Goal: Transaction & Acquisition: Purchase product/service

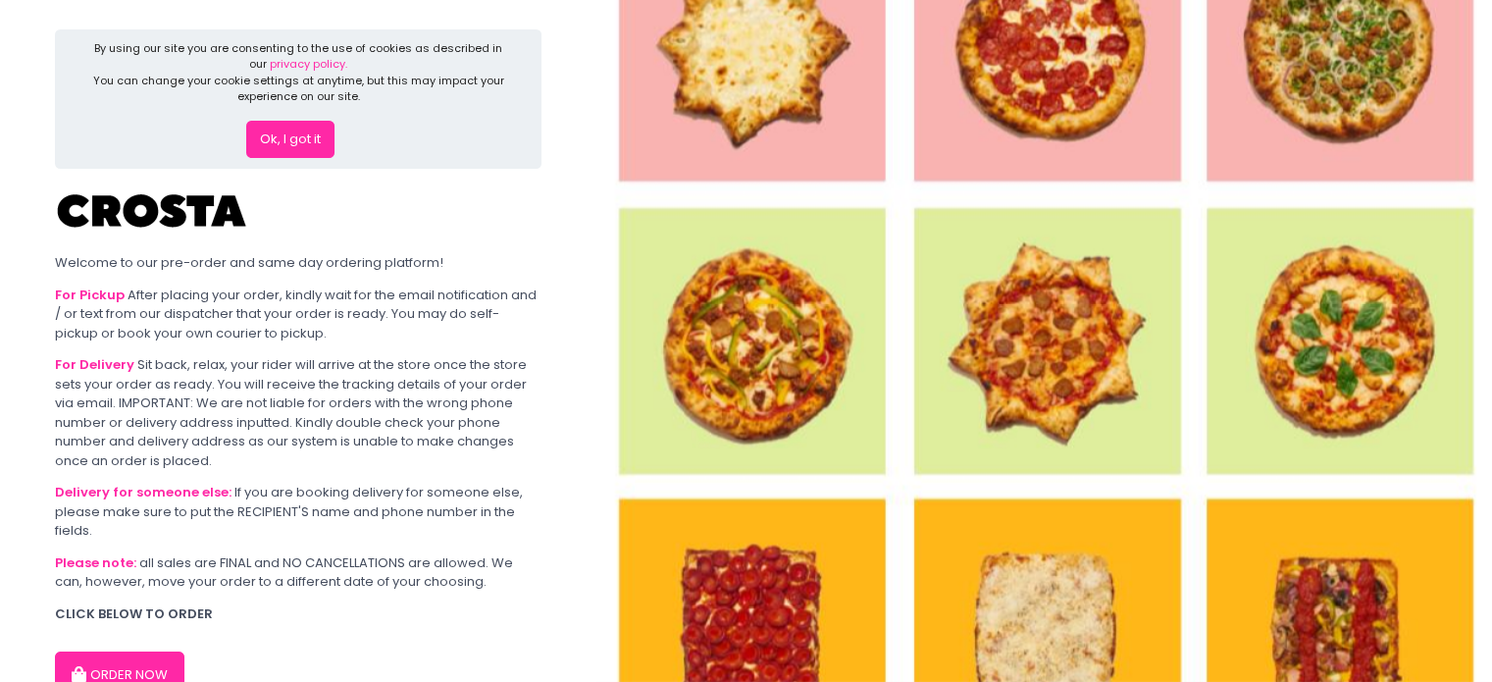
click at [307, 133] on button "Ok, I got it" at bounding box center [290, 139] width 88 height 37
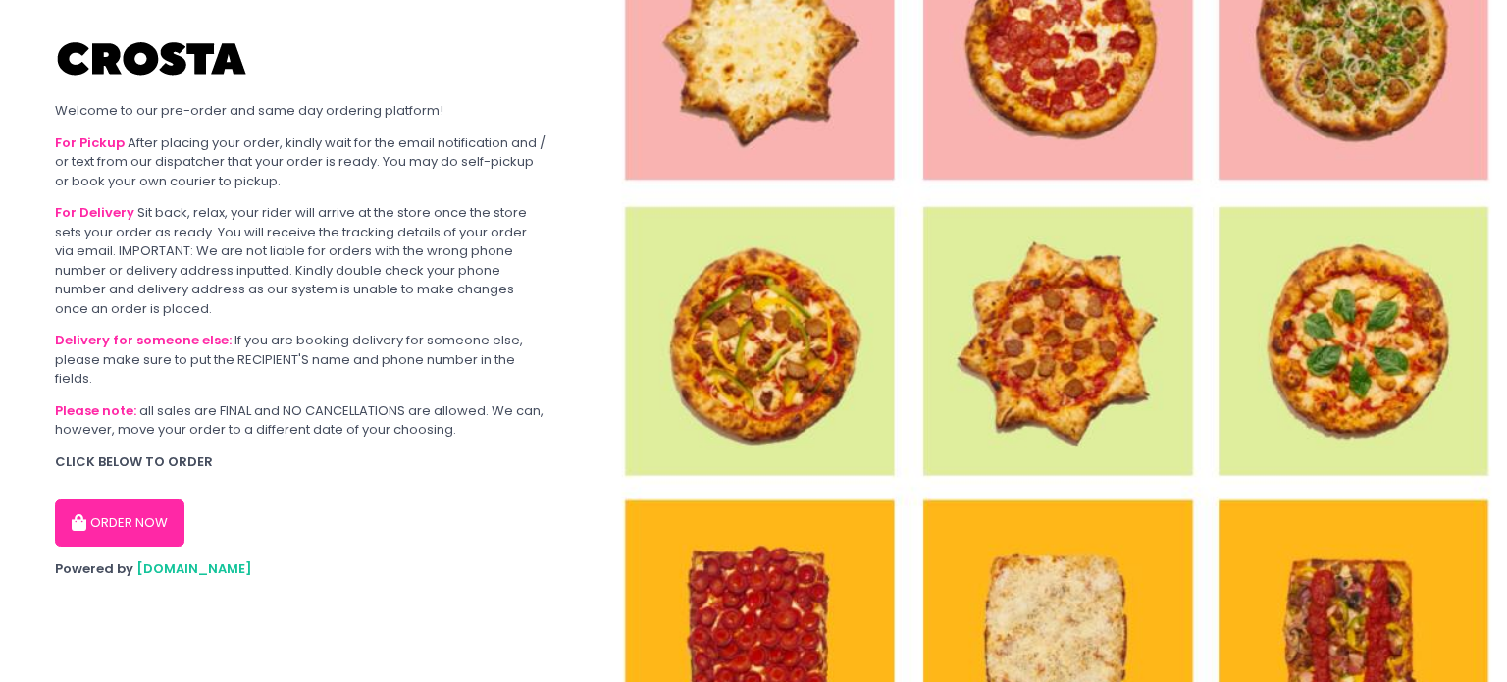
click at [151, 533] on button "ORDER NOW" at bounding box center [119, 522] width 129 height 47
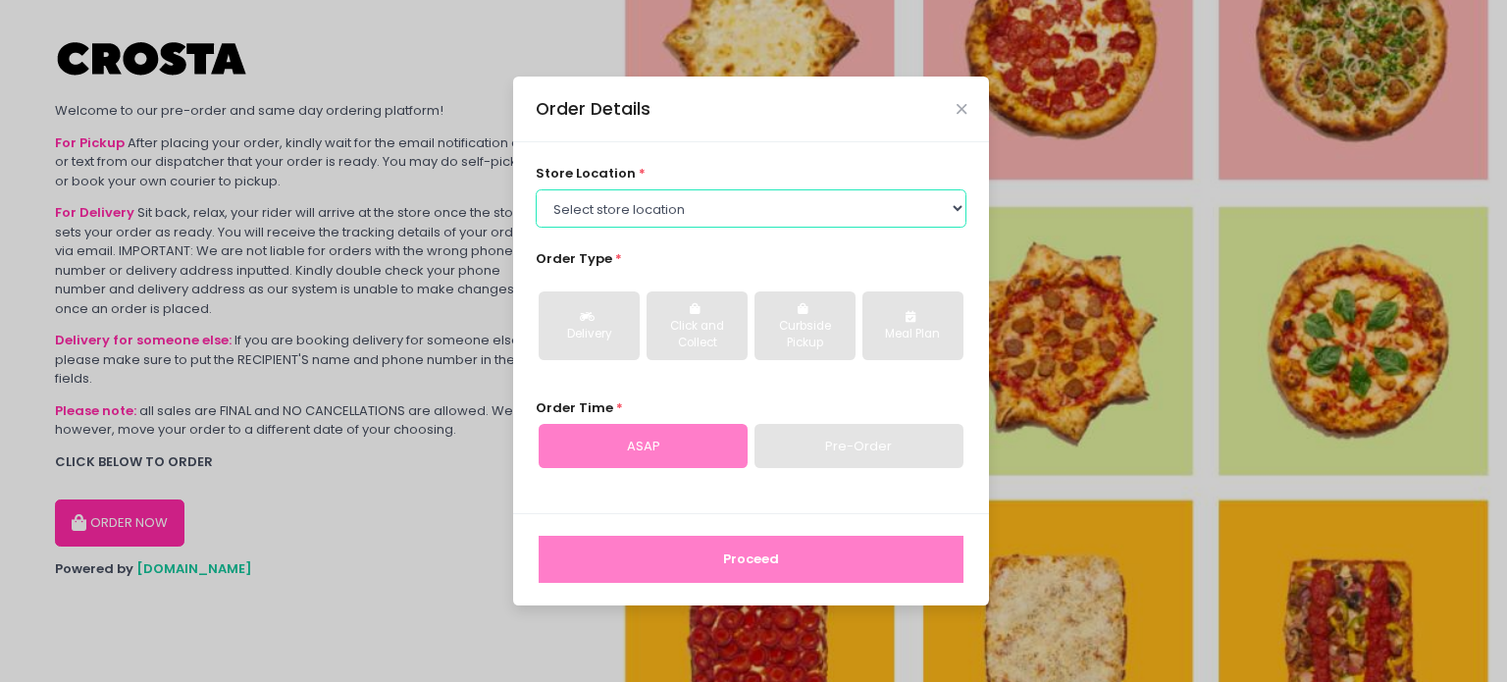
click at [677, 211] on select "Select store location Crosta Pizza - [PERSON_NAME] Crosta Pizza - [GEOGRAPHIC_D…" at bounding box center [752, 207] width 432 height 37
click at [536, 189] on select "Select store location Crosta Pizza - [PERSON_NAME] Crosta Pizza - [GEOGRAPHIC_D…" at bounding box center [752, 207] width 432 height 37
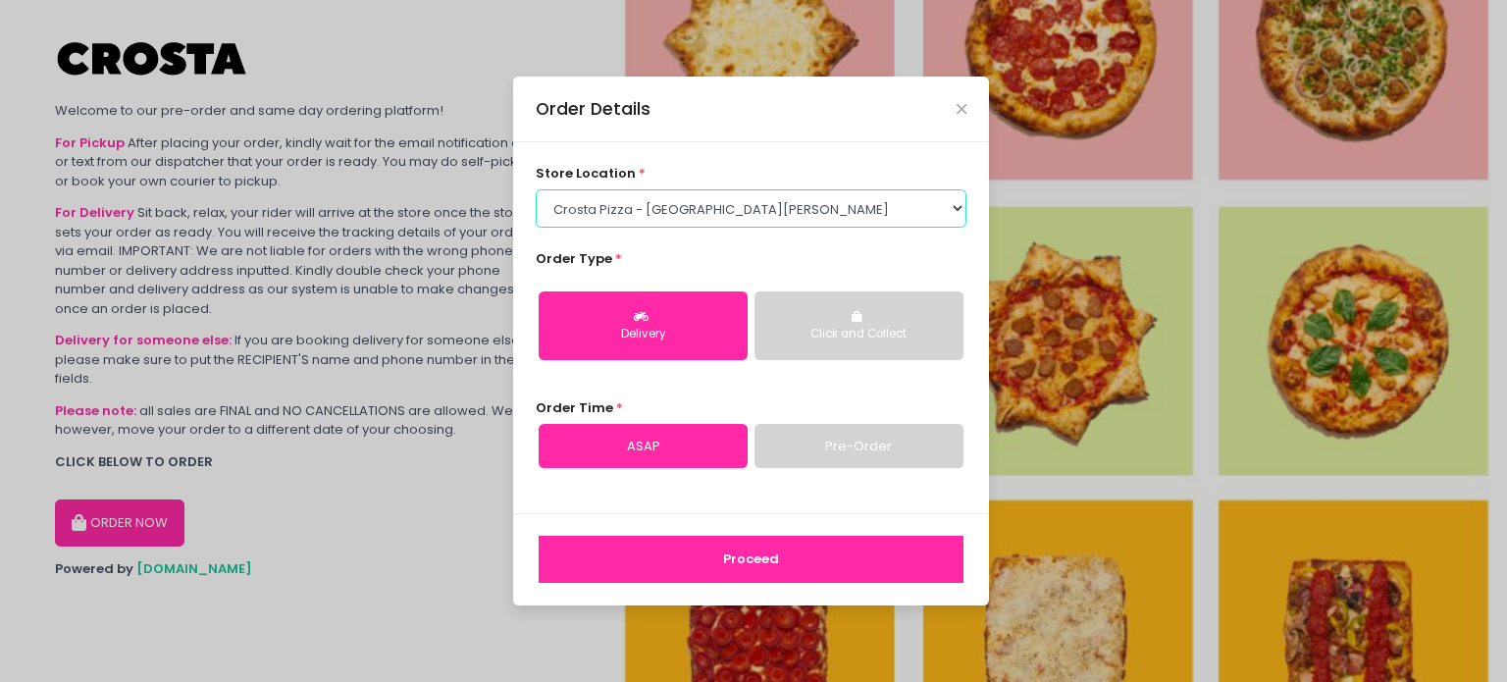
click at [698, 210] on select "Select store location Crosta Pizza - [PERSON_NAME] Crosta Pizza - [GEOGRAPHIC_D…" at bounding box center [752, 207] width 432 height 37
click at [676, 214] on select "Select store location Crosta Pizza - [PERSON_NAME] Crosta Pizza - [GEOGRAPHIC_D…" at bounding box center [752, 207] width 432 height 37
select select "5fabb2e53664a8677beaeb89"
click at [536, 189] on select "Select store location Crosta Pizza - [PERSON_NAME] Crosta Pizza - [GEOGRAPHIC_D…" at bounding box center [752, 207] width 432 height 37
click at [745, 565] on button "Proceed" at bounding box center [751, 559] width 425 height 47
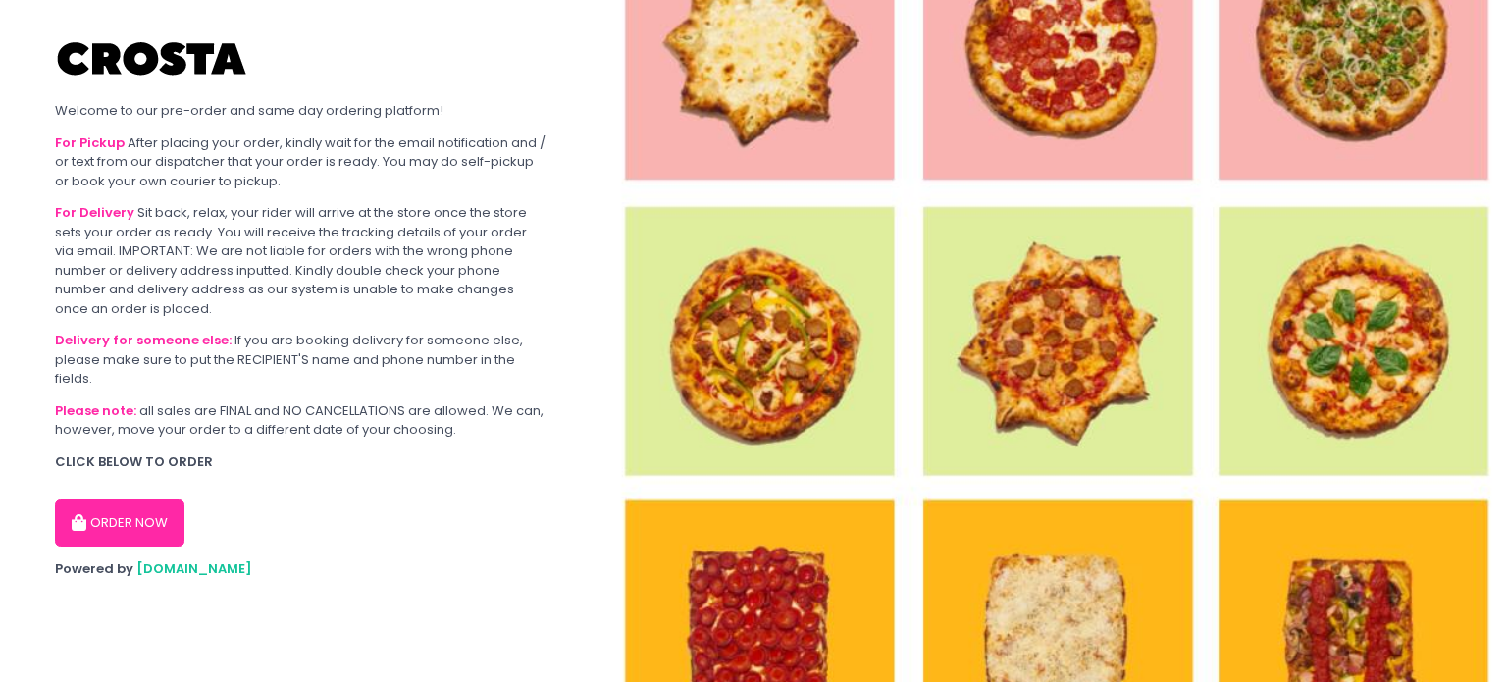
click at [148, 525] on button "ORDER NOW" at bounding box center [119, 522] width 129 height 47
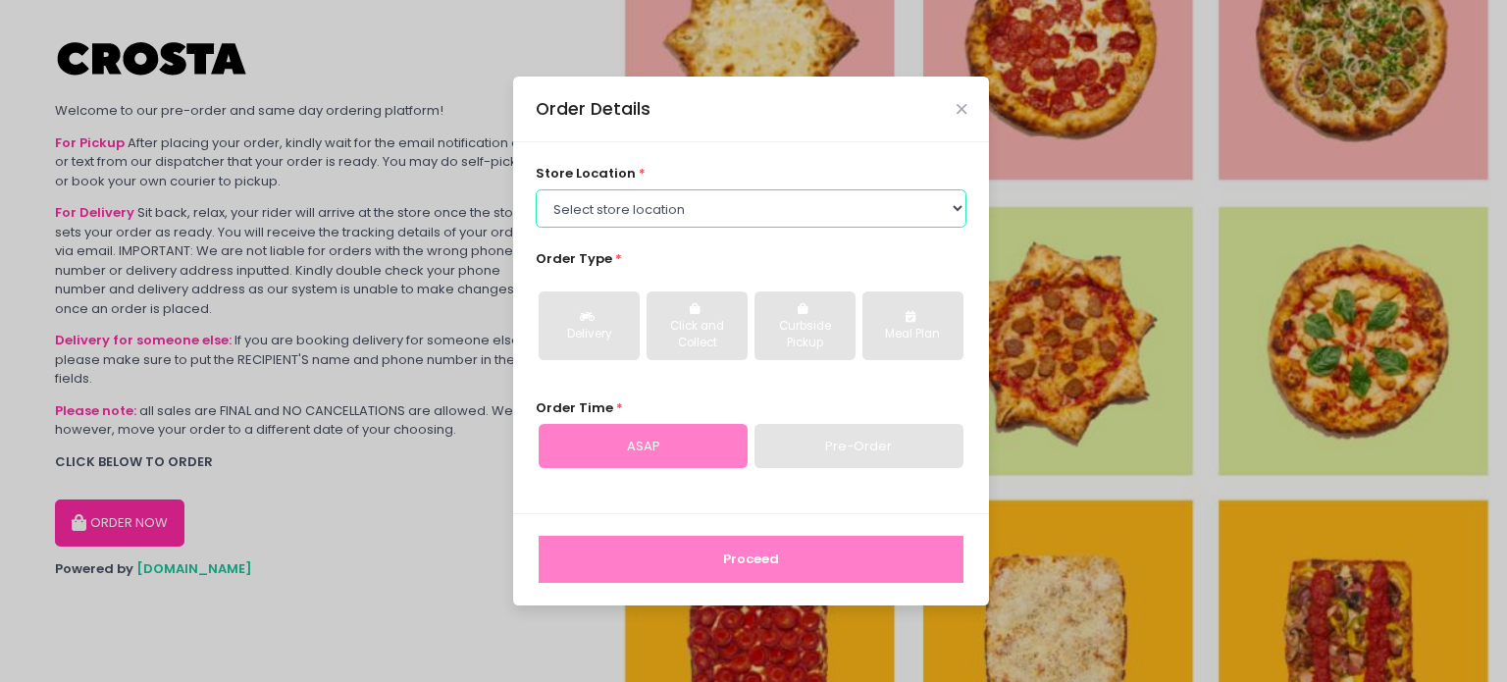
click at [659, 214] on select "Select store location Crosta Pizza - [PERSON_NAME] Crosta Pizza - [GEOGRAPHIC_D…" at bounding box center [752, 207] width 432 height 37
click at [536, 189] on select "Select store location Crosta Pizza - [PERSON_NAME] Crosta Pizza - [GEOGRAPHIC_D…" at bounding box center [752, 207] width 432 height 37
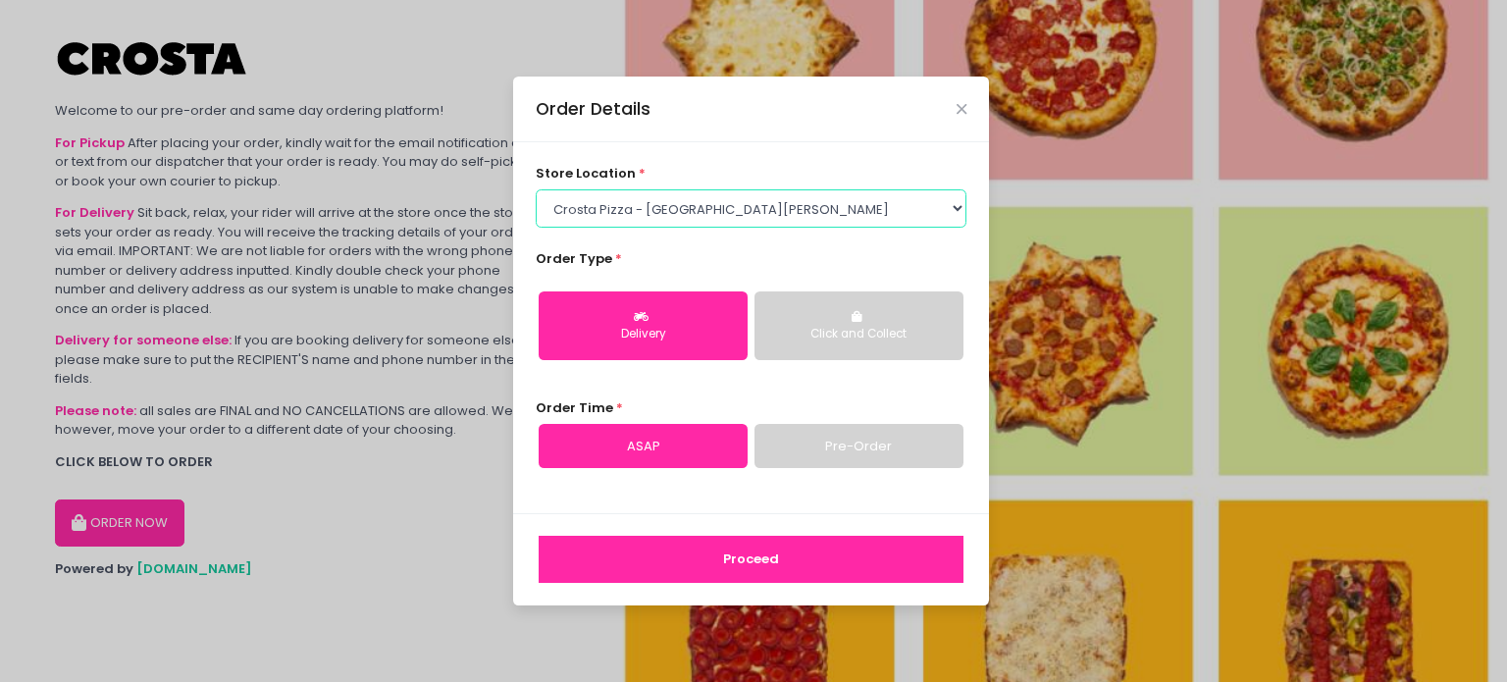
click at [697, 202] on select "Select store location Crosta Pizza - [PERSON_NAME] Crosta Pizza - [GEOGRAPHIC_D…" at bounding box center [752, 207] width 432 height 37
select select "5fabb2e53664a8677beaeb89"
click at [536, 189] on select "Select store location Crosta Pizza - [PERSON_NAME] Crosta Pizza - [GEOGRAPHIC_D…" at bounding box center [752, 207] width 432 height 37
click at [735, 566] on button "Proceed" at bounding box center [751, 559] width 425 height 47
